Goal: Information Seeking & Learning: Learn about a topic

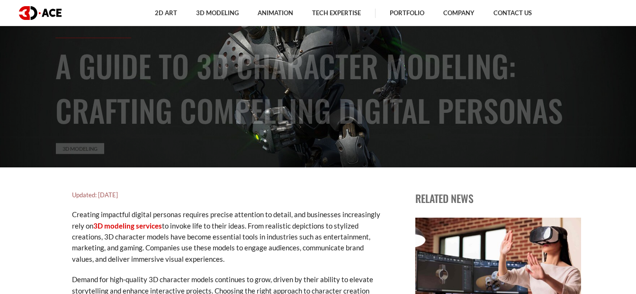
scroll to position [120, 0]
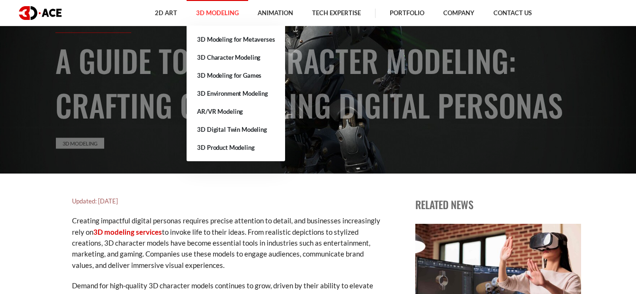
click at [213, 15] on link "3D Modeling" at bounding box center [218, 13] width 62 height 26
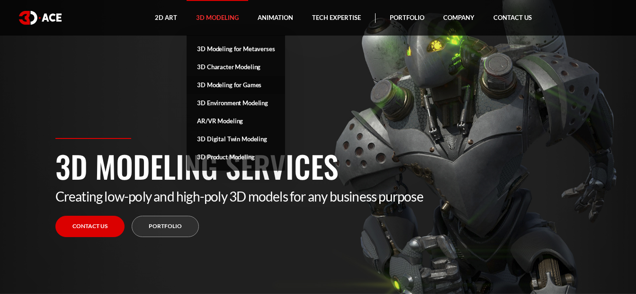
click at [225, 84] on link "3D Modeling for Games" at bounding box center [236, 85] width 98 height 18
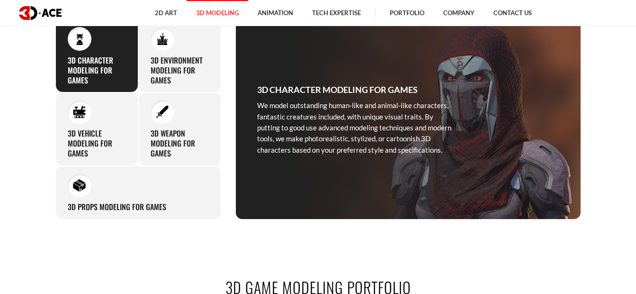
scroll to position [404, 0]
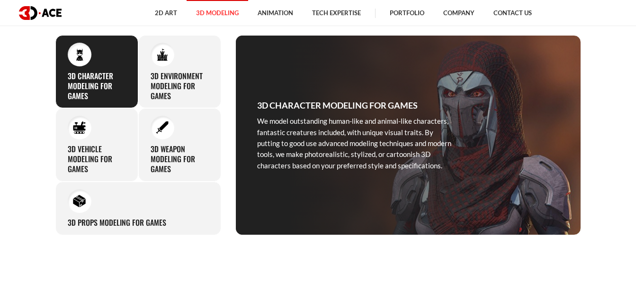
click at [115, 76] on h3 "3D Character Modeling for Games" at bounding box center [97, 85] width 58 height 29
click at [103, 87] on h3 "3D Character Modeling for Games" at bounding box center [97, 85] width 58 height 29
click at [79, 52] on img at bounding box center [79, 54] width 13 height 13
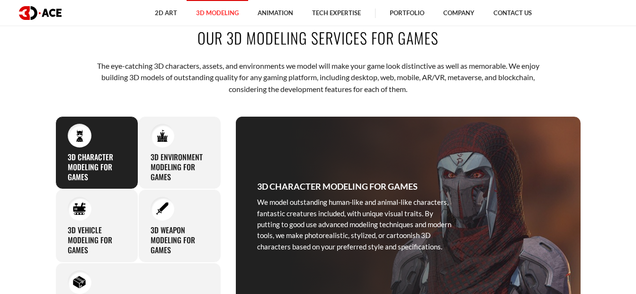
scroll to position [327, 0]
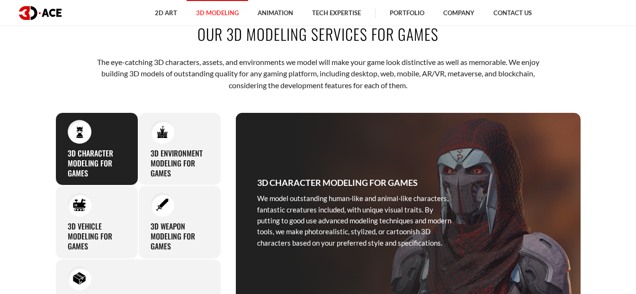
click at [88, 149] on h3 "3D Character Modeling for Games" at bounding box center [97, 162] width 58 height 29
click at [83, 128] on img at bounding box center [79, 131] width 13 height 13
drag, startPoint x: 83, startPoint y: 128, endPoint x: 190, endPoint y: 125, distance: 106.6
drag, startPoint x: 190, startPoint y: 125, endPoint x: 132, endPoint y: 139, distance: 59.6
click at [132, 139] on div "3D Character Modeling for Games We model outstanding human-like and animal-like…" at bounding box center [96, 148] width 83 height 73
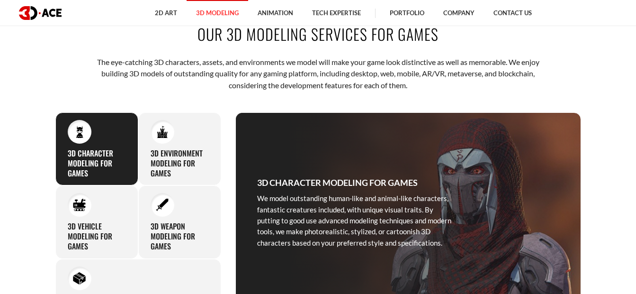
click at [129, 138] on div "3D Character Modeling for Games We model outstanding human-like and animal-like…" at bounding box center [96, 148] width 83 height 73
drag, startPoint x: 129, startPoint y: 138, endPoint x: 94, endPoint y: 132, distance: 35.2
click at [94, 132] on div "3D Character Modeling for Games We model outstanding human-like and animal-like…" at bounding box center [96, 148] width 83 height 73
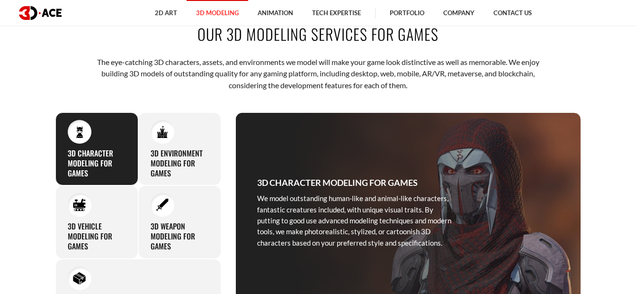
click at [94, 132] on div "3D Character Modeling for Games We model outstanding human-like and animal-like…" at bounding box center [96, 148] width 83 height 73
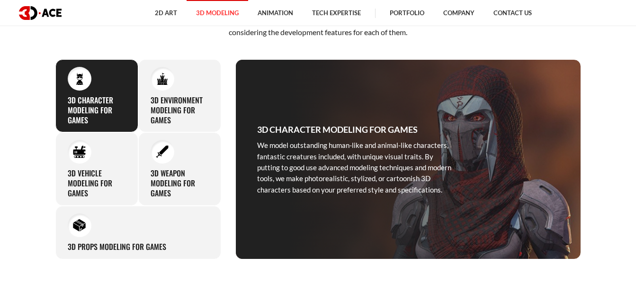
scroll to position [400, 0]
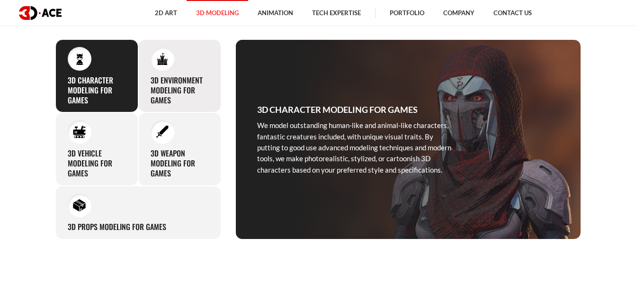
click at [179, 83] on h3 "3D Environment Modeling for Games" at bounding box center [180, 89] width 58 height 29
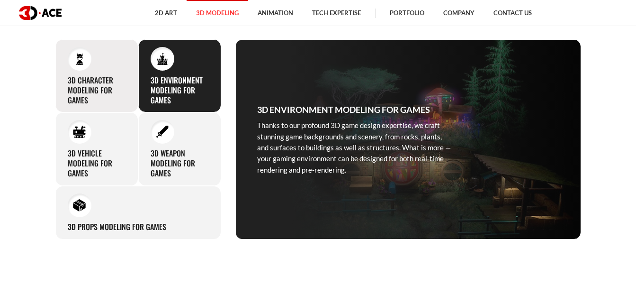
click at [100, 97] on h3 "3D Character Modeling for Games" at bounding box center [97, 89] width 58 height 29
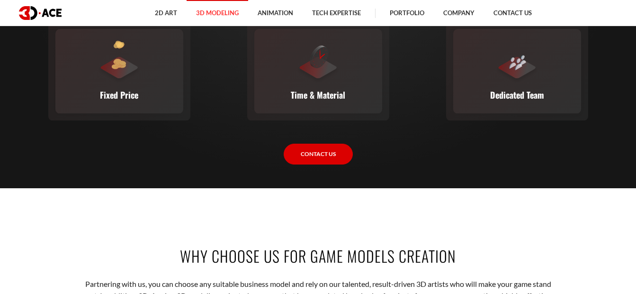
scroll to position [1396, 0]
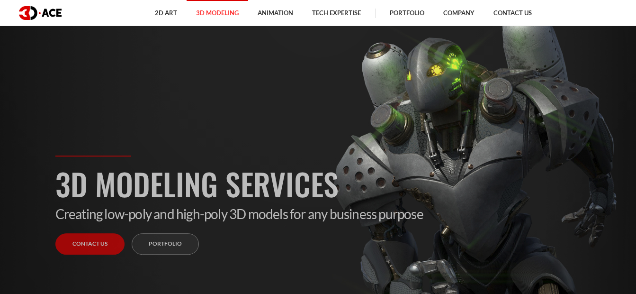
scroll to position [63, 0]
